Goal: Check status: Check status

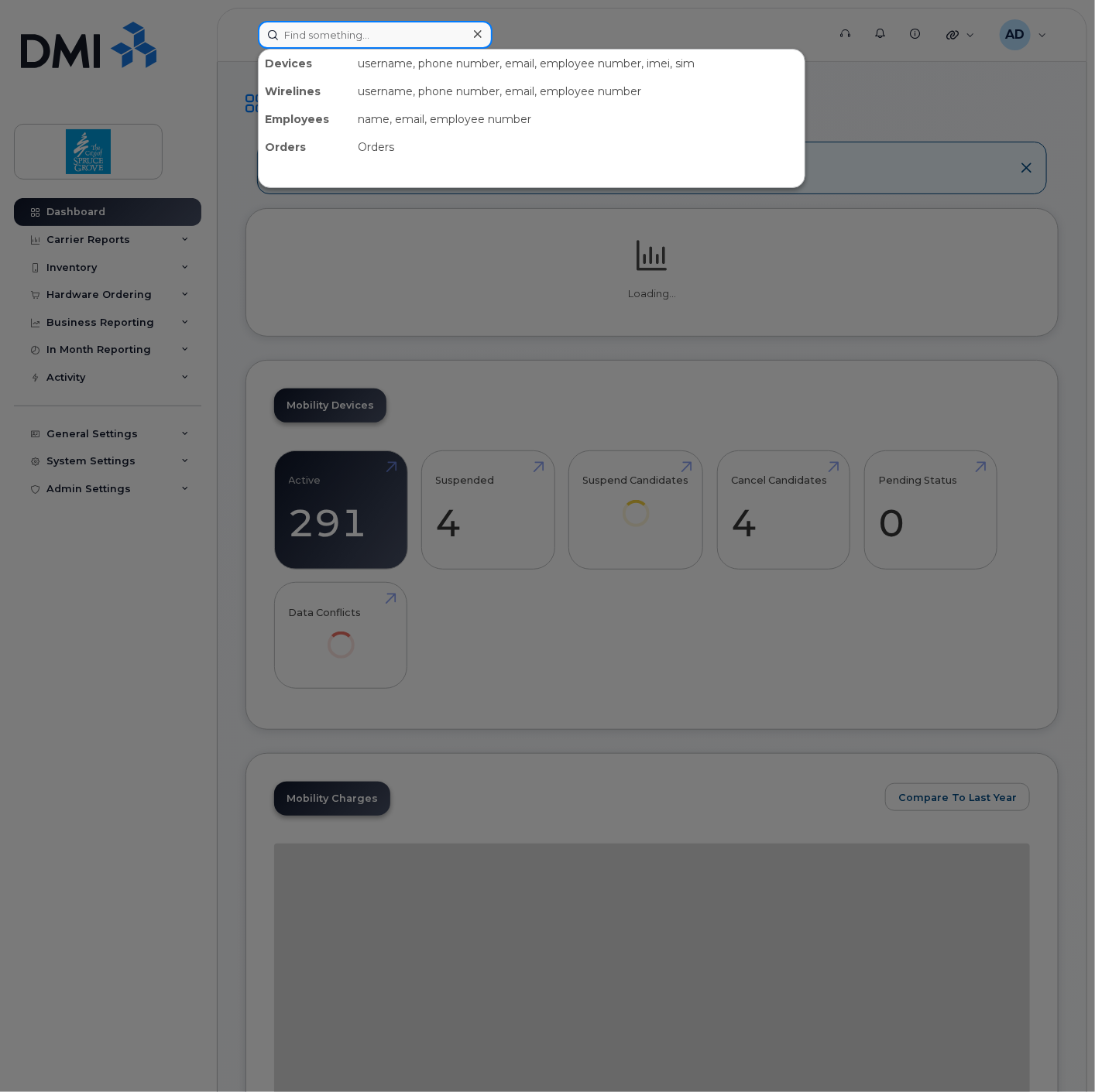
click at [395, 39] on input at bounding box center [374, 35] width 235 height 27
type input "[PERSON_NAME]"
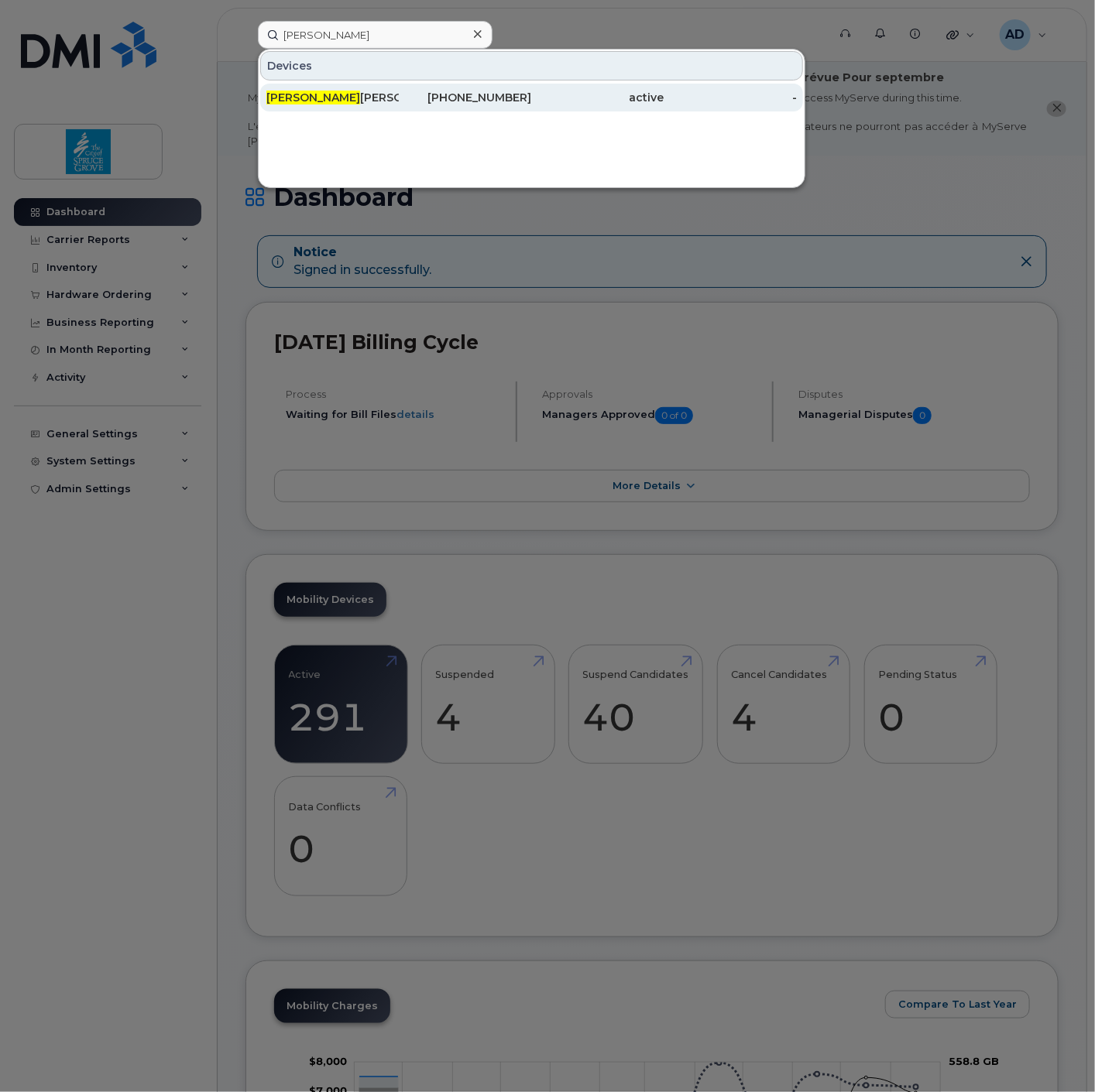
click at [470, 102] on div "[PHONE_NUMBER]" at bounding box center [465, 96] width 133 height 15
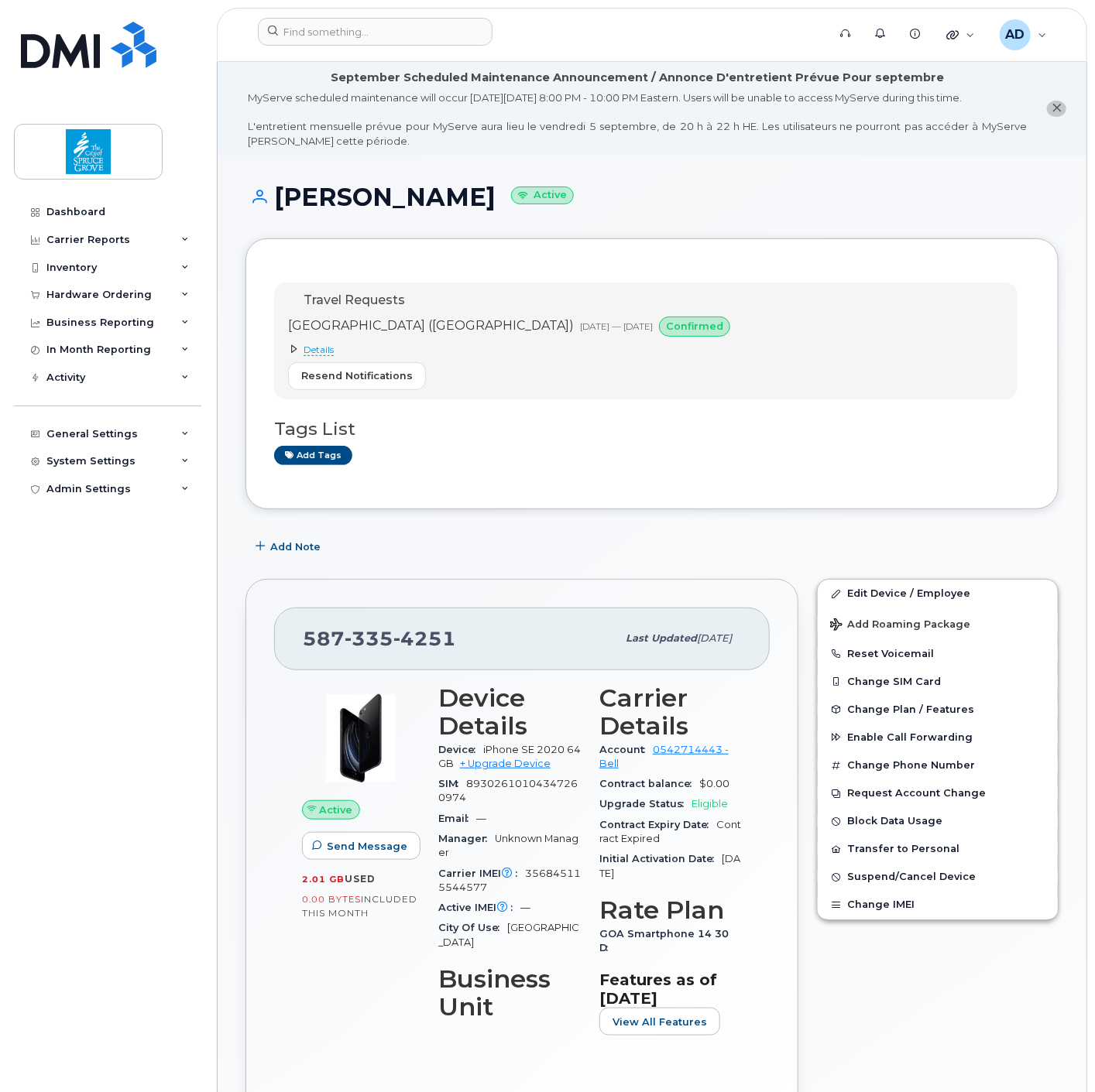
click at [327, 350] on span "Details" at bounding box center [319, 350] width 30 height 12
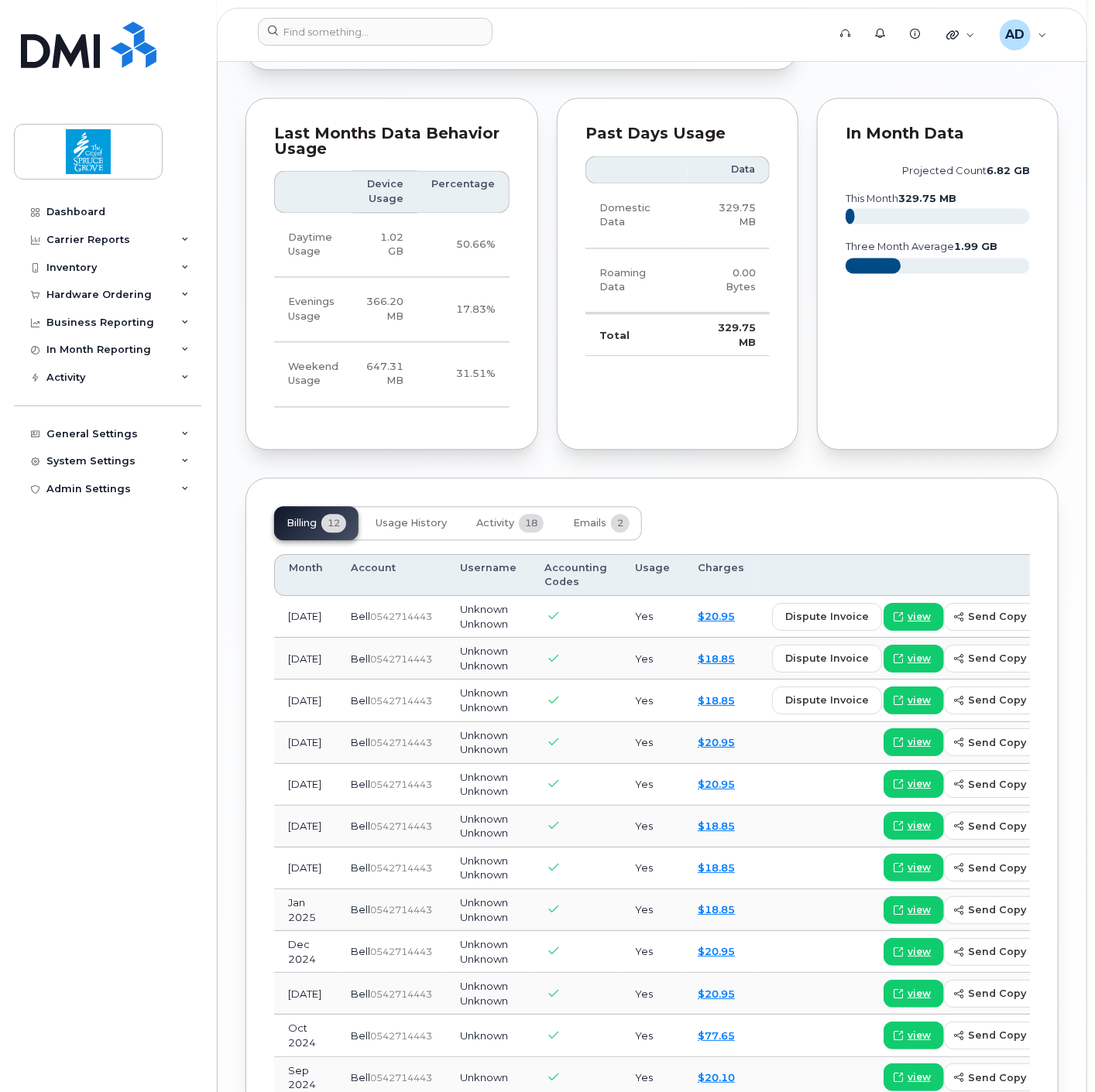
scroll to position [1289, 0]
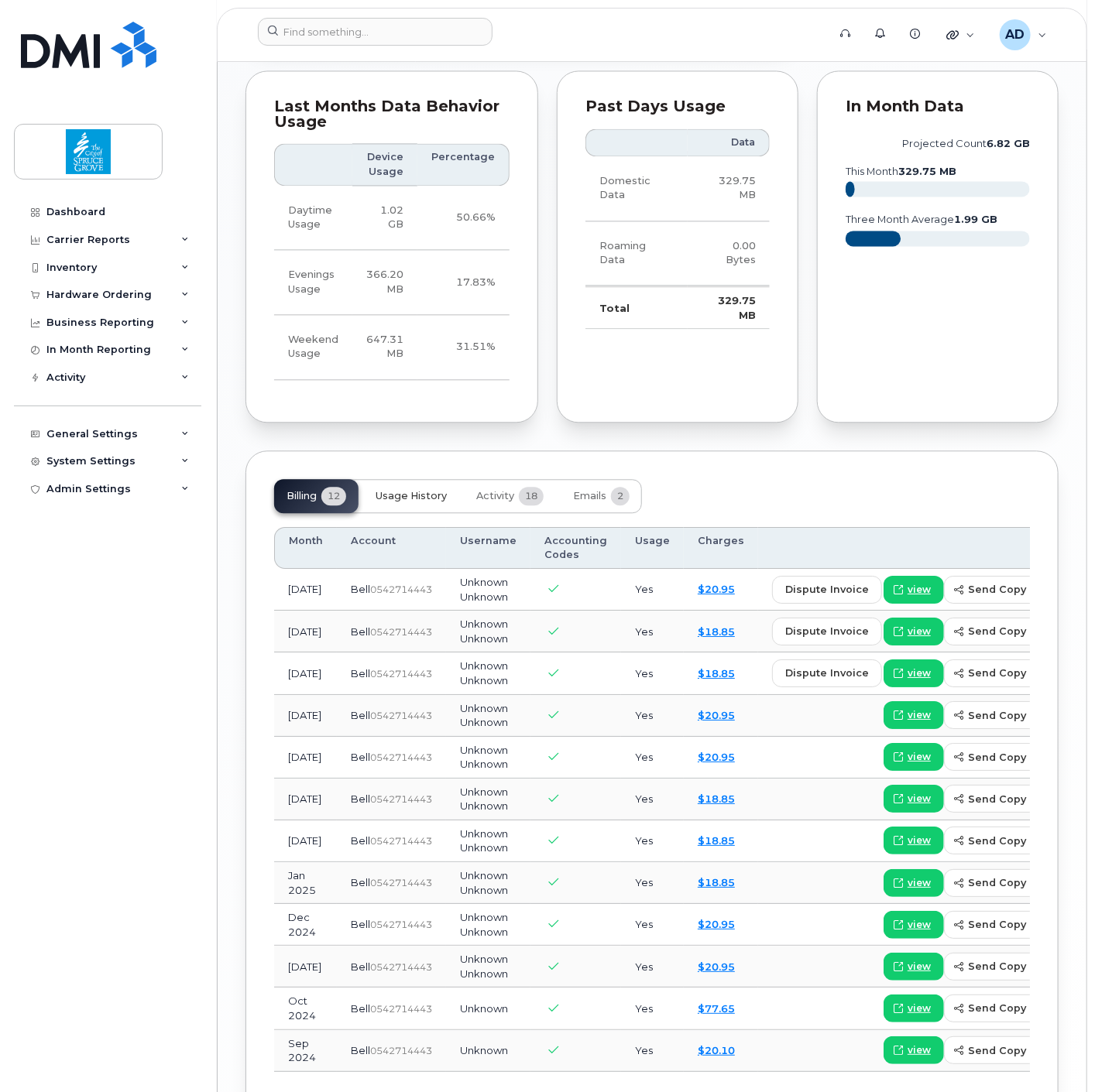
click at [401, 490] on span "Usage History" at bounding box center [411, 496] width 71 height 12
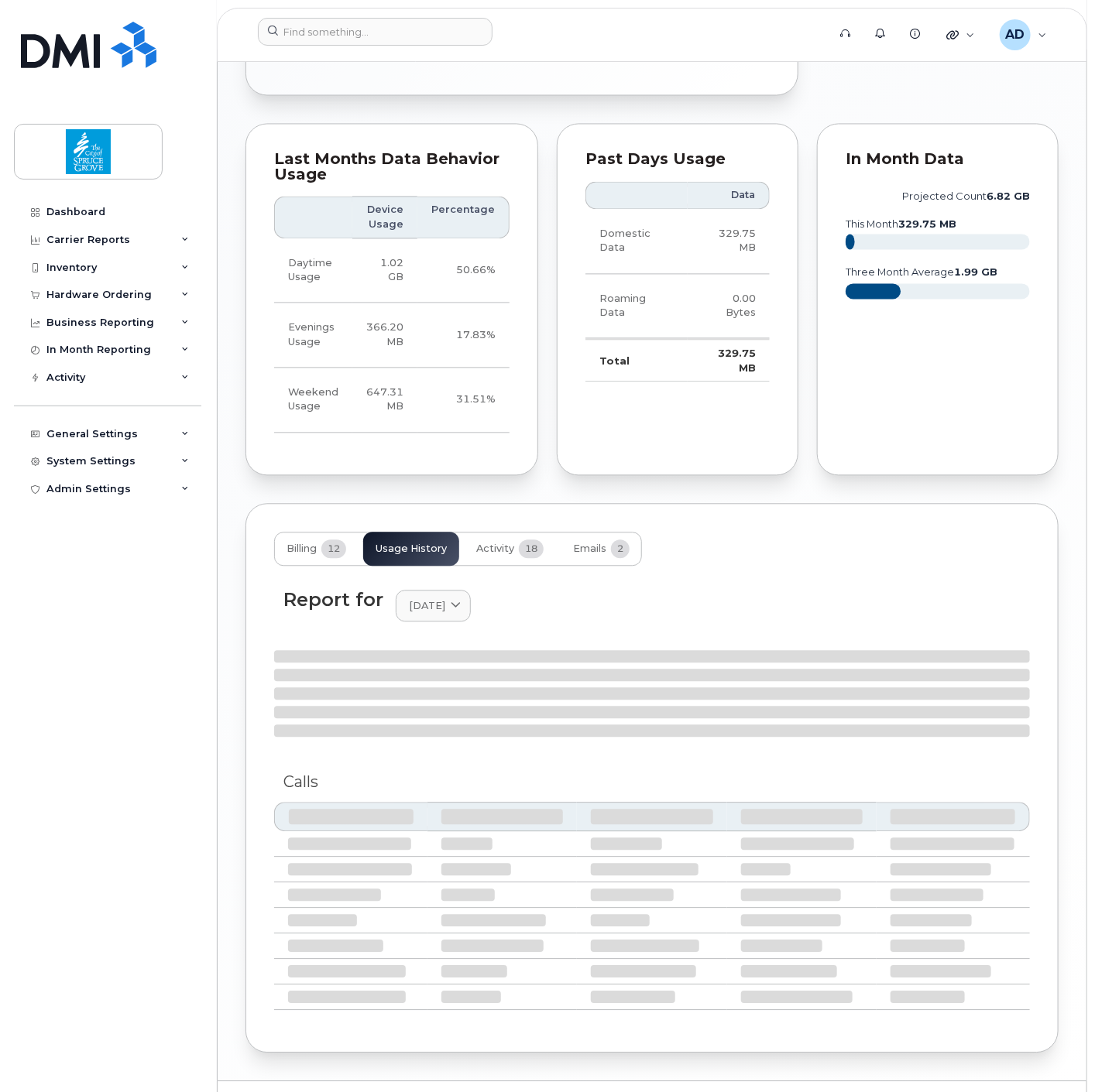
scroll to position [1275, 0]
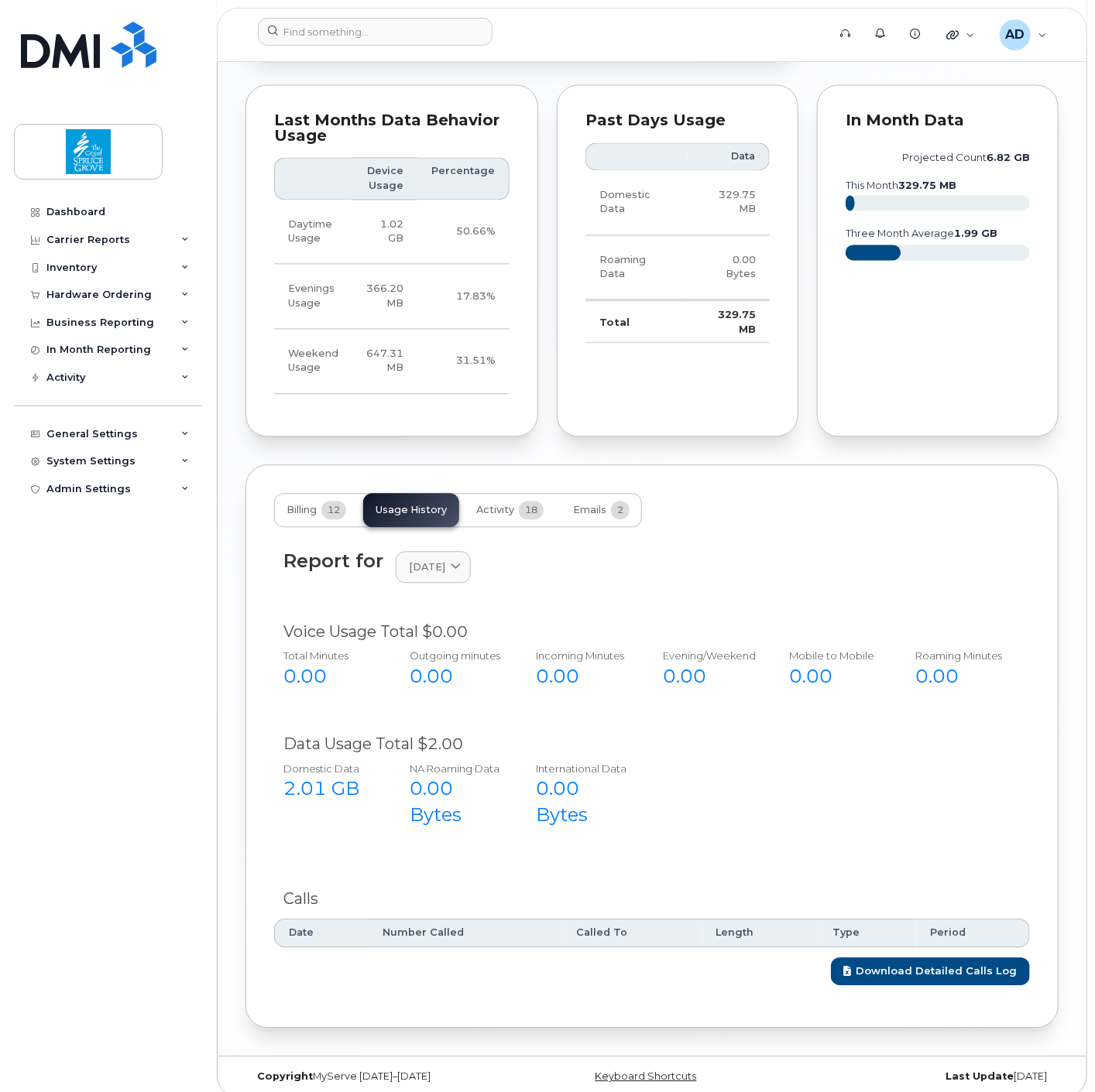
click at [706, 558] on div "Report for August 2025 2025 August July June May April March February January 2…" at bounding box center [652, 567] width 737 height 34
click at [471, 563] on link "[DATE]" at bounding box center [433, 567] width 75 height 32
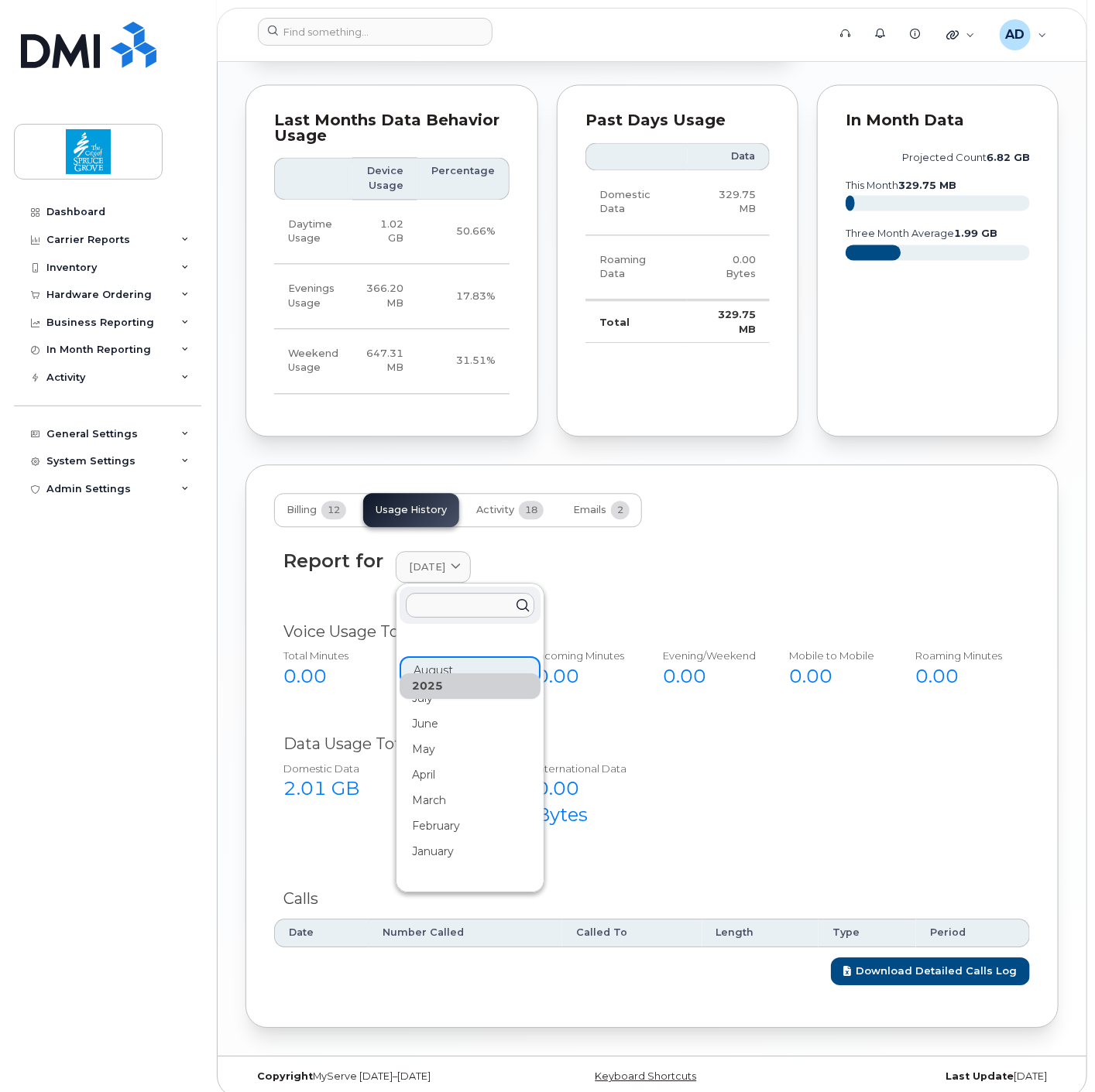
click at [447, 673] on div "2025" at bounding box center [469, 686] width 141 height 26
click at [742, 527] on div "Report for August 2025 2025 August July June May April March February January 2…" at bounding box center [652, 764] width 756 height 473
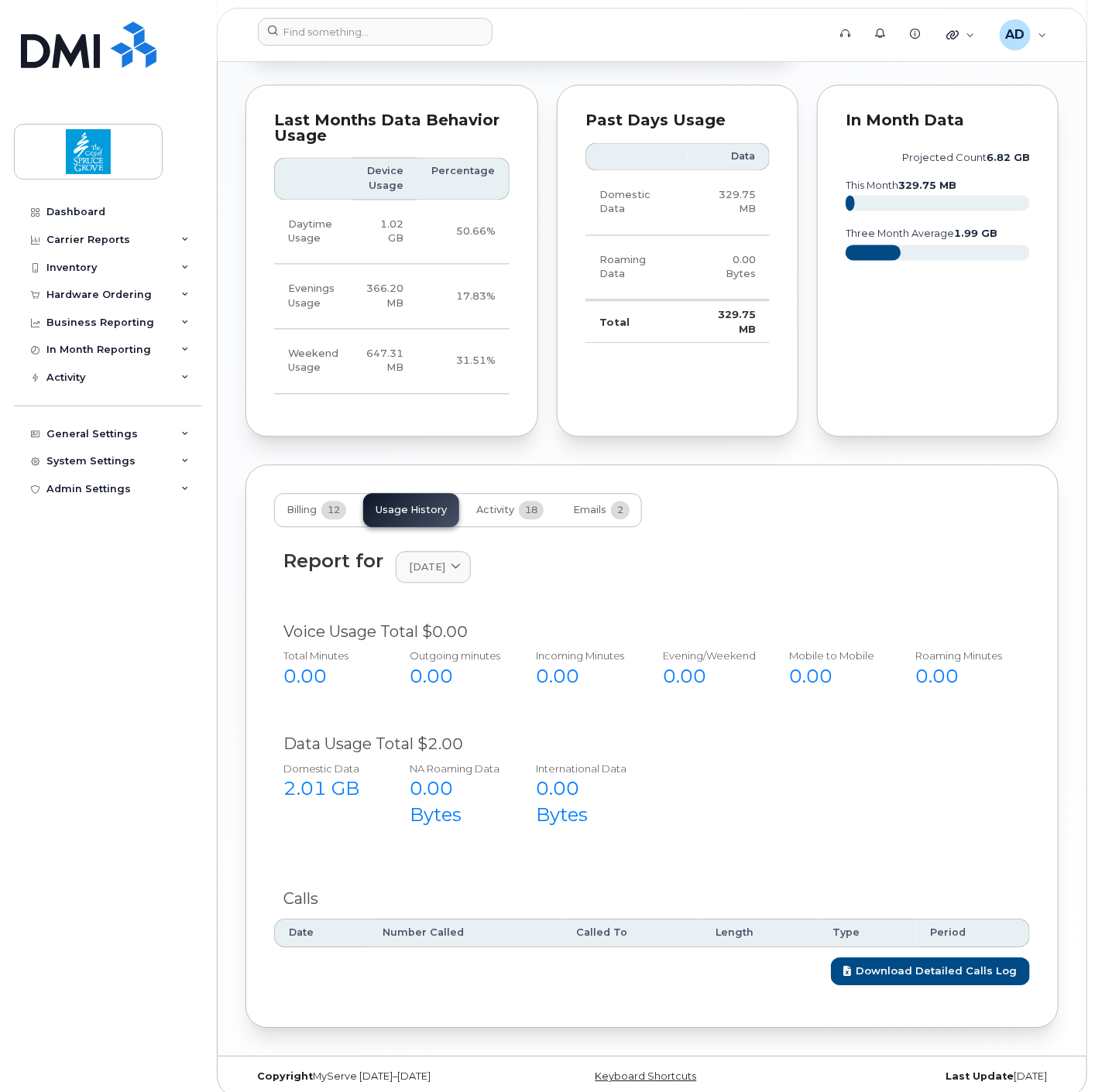
click at [374, 854] on div "Report for August 2025 2025 August July June May April March February January 2…" at bounding box center [652, 763] width 756 height 445
click at [369, 833] on div "Data Usage Total $2.00 Domestic Data 2.01 GB NA Roaming Data 0.00 Bytes Interna…" at bounding box center [652, 788] width 756 height 130
click at [528, 501] on span "18" at bounding box center [531, 510] width 25 height 19
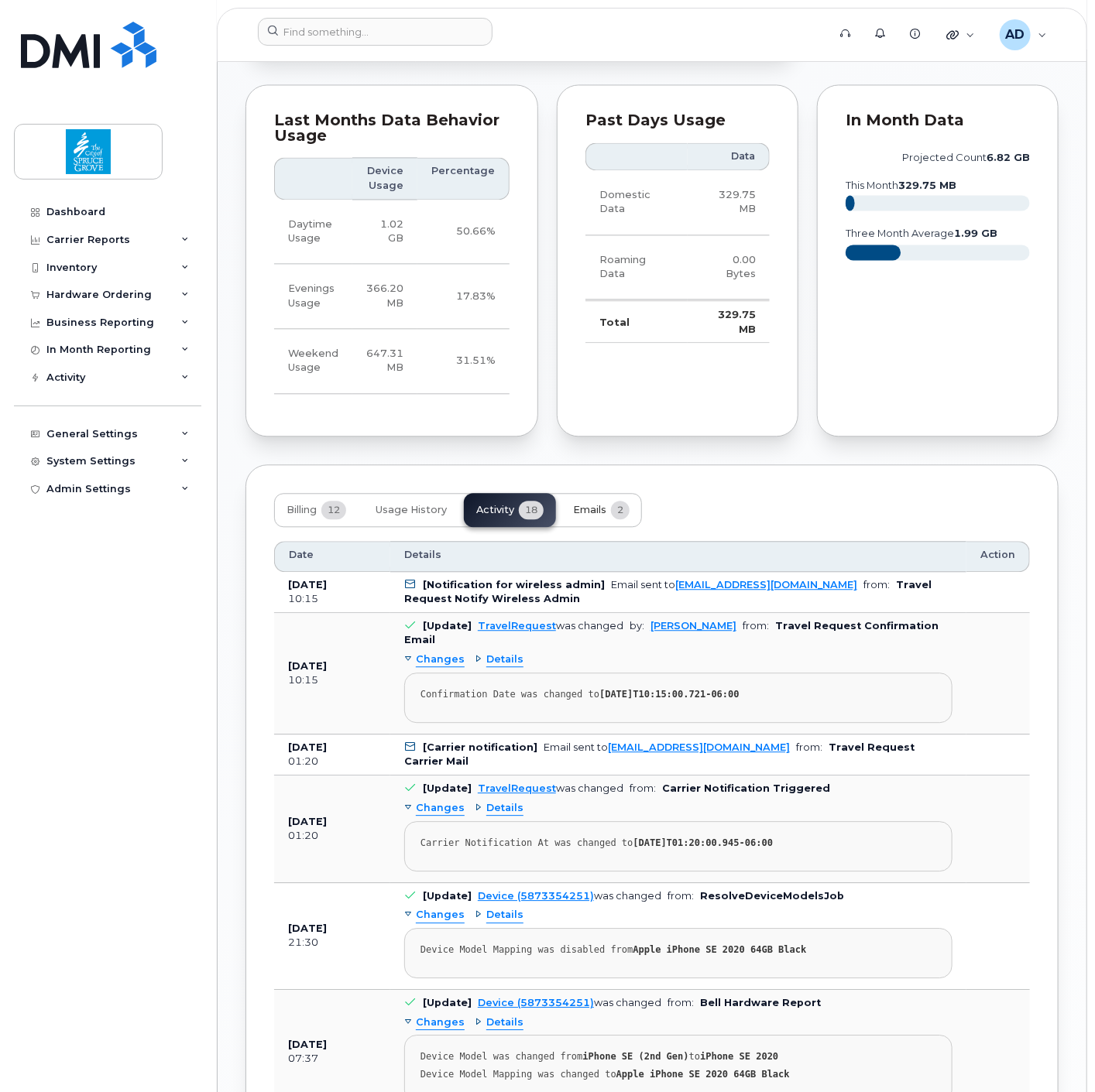
click at [591, 493] on button "Emails 2" at bounding box center [601, 510] width 81 height 34
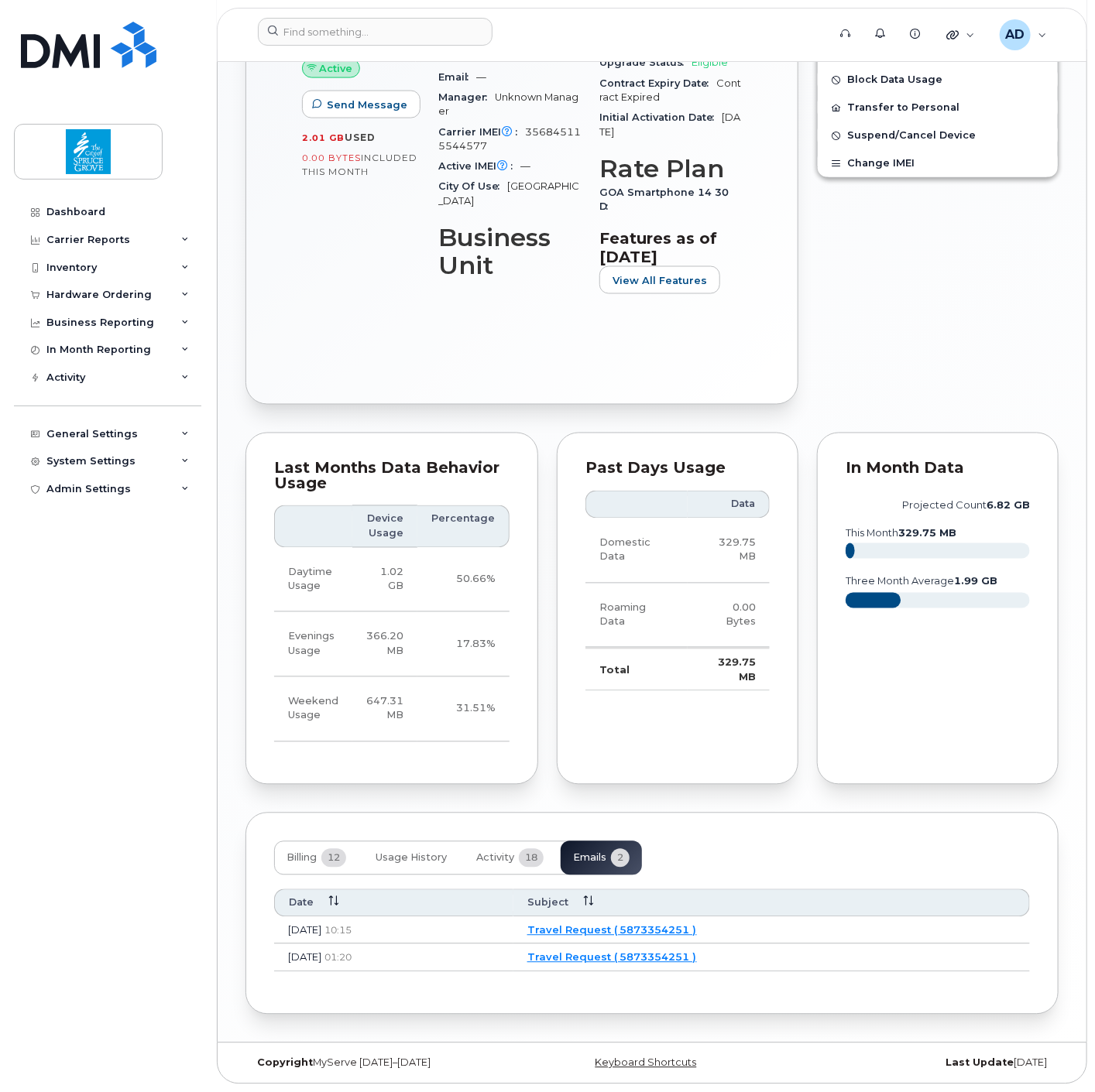
scroll to position [915, 0]
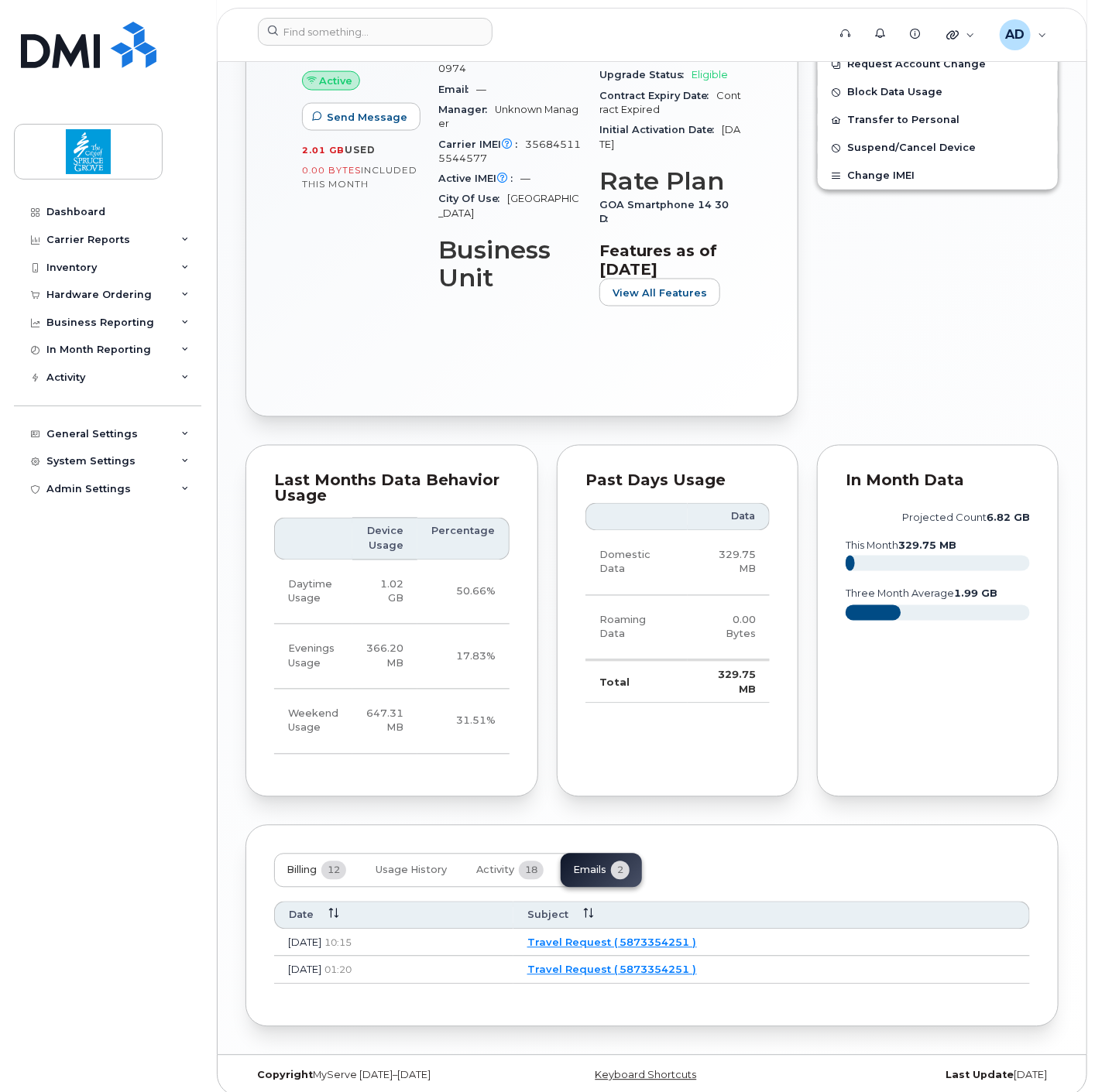
click at [336, 861] on span "12" at bounding box center [334, 870] width 25 height 19
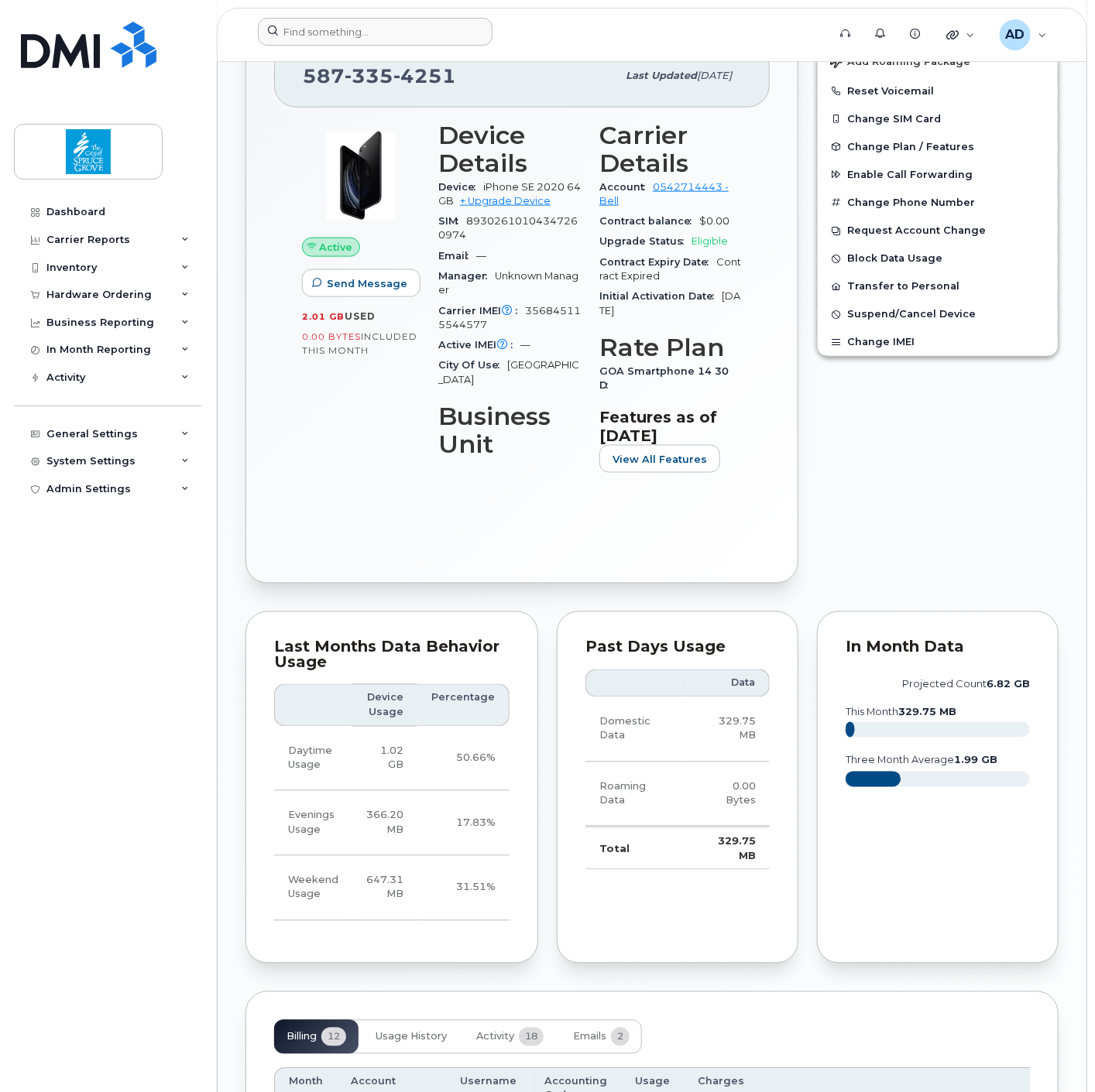
scroll to position [657, 0]
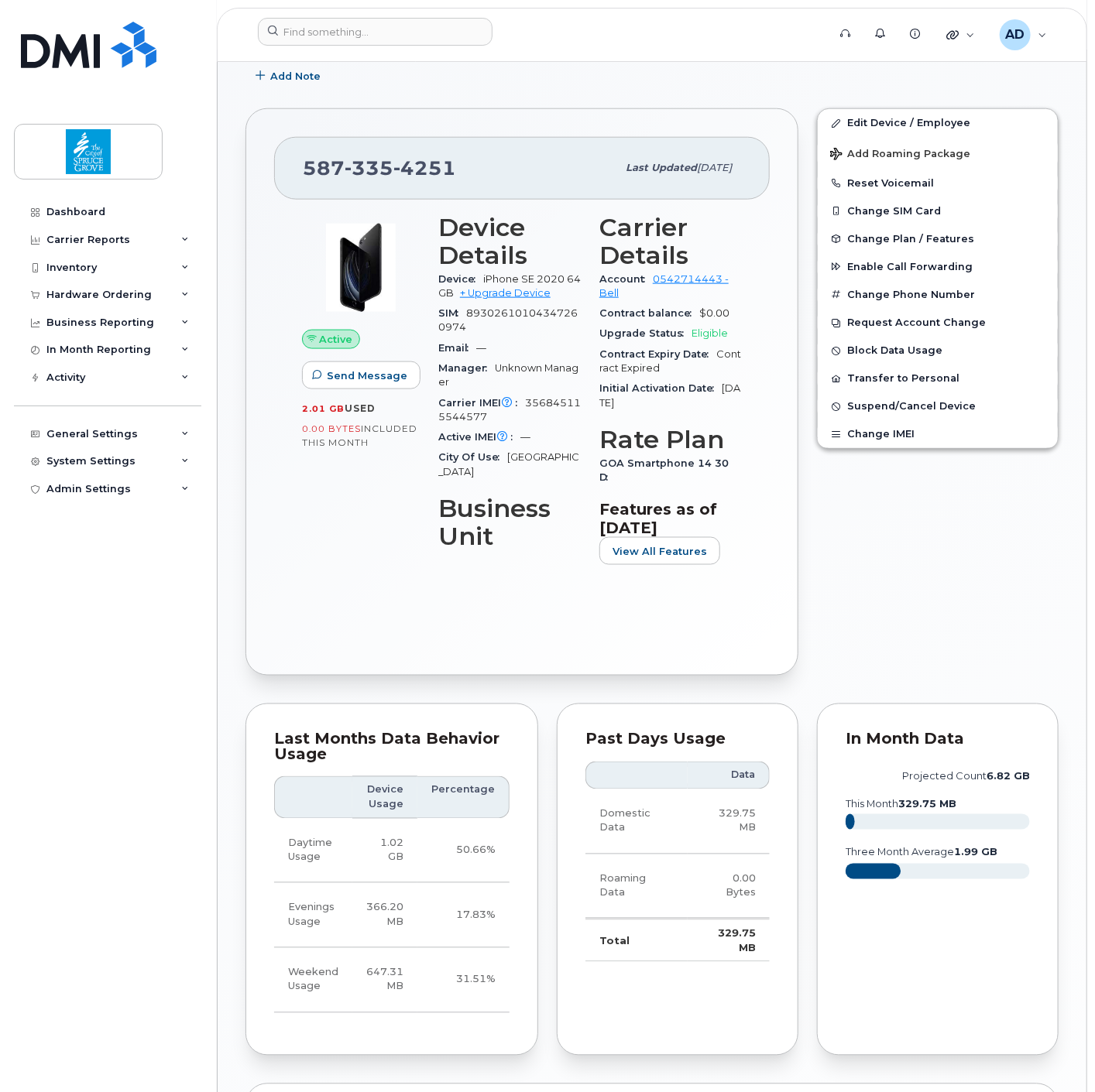
click at [535, 404] on span "356845115544577" at bounding box center [509, 410] width 143 height 26
copy span "356845115544577"
